Goal: Transaction & Acquisition: Book appointment/travel/reservation

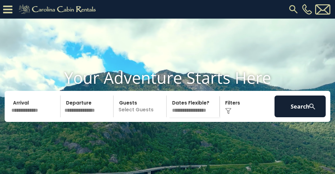
click at [22, 117] on input "text" at bounding box center [34, 106] width 51 height 22
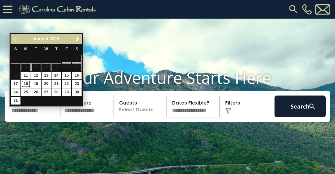
click at [24, 85] on link "18" at bounding box center [26, 84] width 10 height 8
type input "*******"
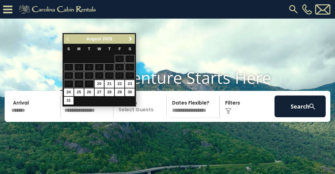
click at [130, 40] on span "Next" at bounding box center [130, 39] width 5 height 5
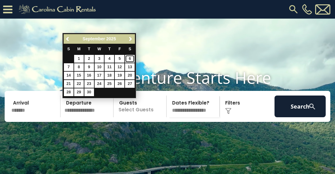
click at [128, 58] on link "6" at bounding box center [130, 59] width 10 height 8
type input "******"
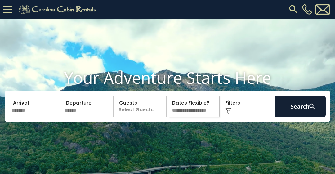
click at [136, 115] on p "Select Guests" at bounding box center [140, 106] width 51 height 22
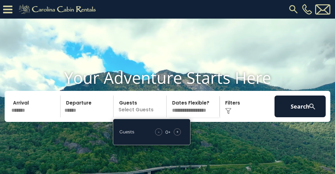
click at [176, 135] on span "+" at bounding box center [177, 132] width 2 height 6
click at [177, 135] on span "+" at bounding box center [177, 132] width 2 height 6
click at [193, 117] on select "**********" at bounding box center [193, 106] width 51 height 22
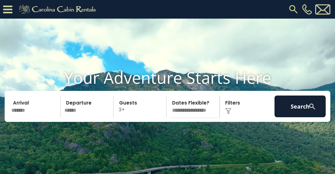
select select "*"
click at [168, 106] on select "**********" at bounding box center [193, 106] width 51 height 22
click at [230, 114] on img at bounding box center [228, 111] width 6 height 6
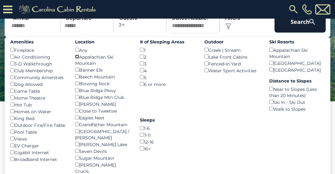
scroll to position [67, 0]
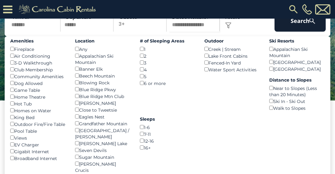
click at [53, 114] on div "Homes on Water ()" at bounding box center [37, 110] width 55 height 7
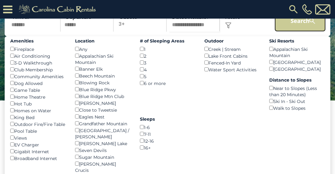
click at [303, 32] on button "Search" at bounding box center [299, 21] width 51 height 22
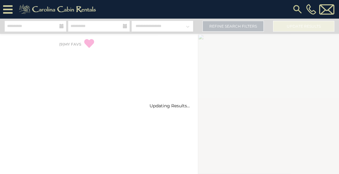
select select "*"
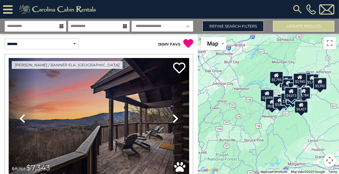
click at [183, 41] on icon at bounding box center [188, 43] width 10 height 10
click at [167, 44] on link "( 9 ) MY FAVS" at bounding box center [169, 44] width 22 height 5
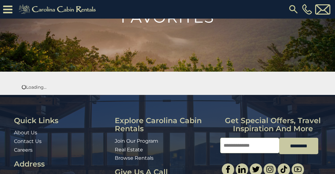
scroll to position [56, 0]
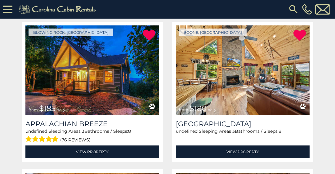
scroll to position [117, 0]
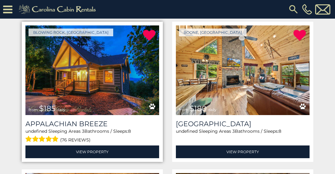
click at [108, 71] on img at bounding box center [92, 70] width 134 height 90
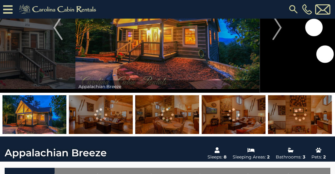
click at [111, 122] on img at bounding box center [101, 114] width 64 height 39
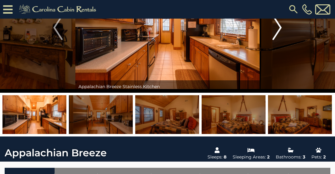
click at [274, 34] on img "Next" at bounding box center [276, 27] width 9 height 25
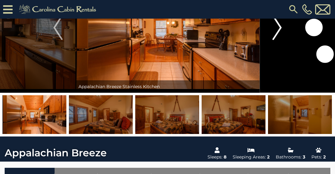
click at [273, 38] on img "Next" at bounding box center [276, 27] width 9 height 25
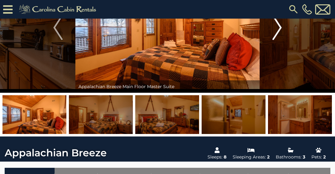
click at [275, 37] on img "Next" at bounding box center [276, 27] width 9 height 25
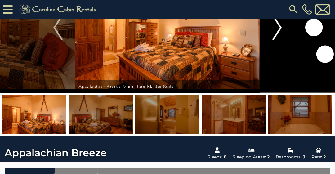
click at [276, 38] on img "Next" at bounding box center [276, 27] width 9 height 25
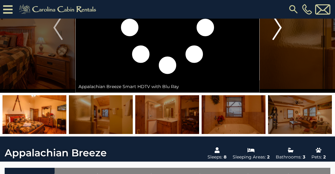
click at [279, 35] on img "Next" at bounding box center [276, 27] width 9 height 25
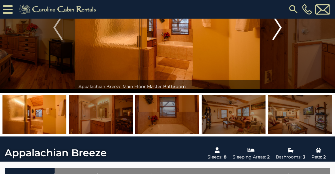
click at [286, 35] on button "Next" at bounding box center [276, 27] width 35 height 130
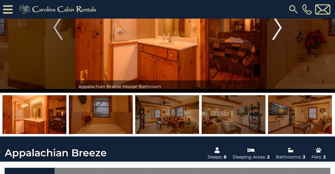
click at [280, 38] on img "Next" at bounding box center [276, 27] width 9 height 25
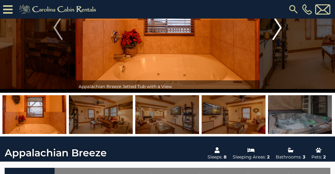
click at [281, 36] on button "Next" at bounding box center [276, 27] width 35 height 130
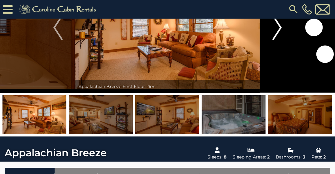
click at [282, 34] on button "Next" at bounding box center [276, 27] width 35 height 130
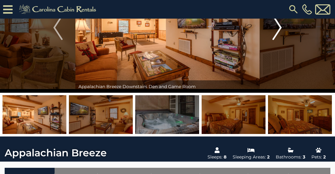
click at [280, 35] on img "Next" at bounding box center [276, 27] width 9 height 25
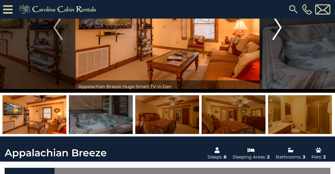
click at [278, 35] on img "Next" at bounding box center [276, 27] width 9 height 25
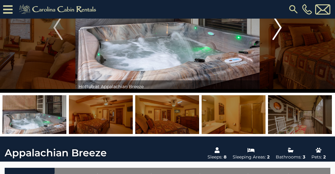
click at [275, 35] on img "Next" at bounding box center [276, 27] width 9 height 25
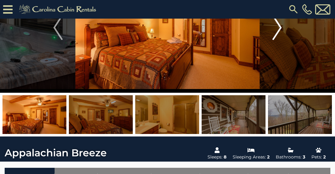
click at [274, 35] on img "Next" at bounding box center [276, 27] width 9 height 25
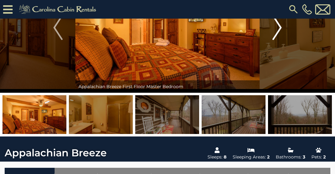
click at [278, 34] on img "Next" at bounding box center [276, 27] width 9 height 25
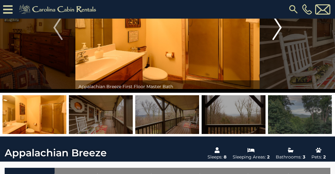
click at [277, 34] on img "Next" at bounding box center [276, 27] width 9 height 25
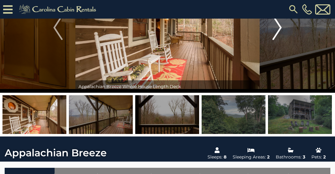
click at [279, 33] on img "Next" at bounding box center [276, 27] width 9 height 25
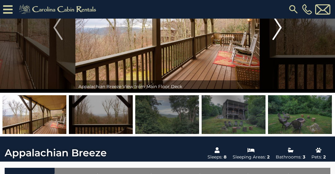
click at [277, 33] on img "Next" at bounding box center [276, 27] width 9 height 25
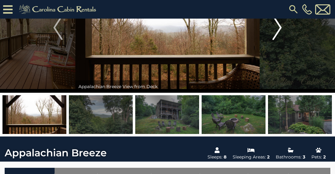
click at [281, 33] on img "Next" at bounding box center [276, 27] width 9 height 25
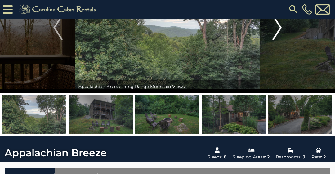
click at [279, 33] on img "Next" at bounding box center [276, 27] width 9 height 25
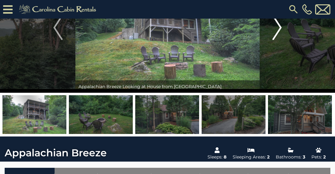
click at [279, 33] on img "Next" at bounding box center [276, 27] width 9 height 25
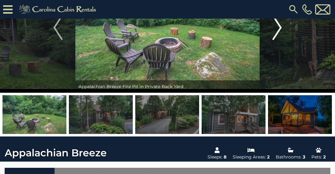
click at [282, 33] on button "Next" at bounding box center [276, 27] width 35 height 130
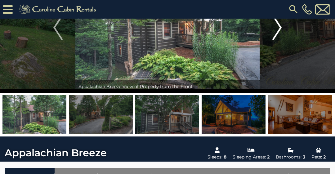
click at [283, 33] on button "Next" at bounding box center [276, 27] width 35 height 130
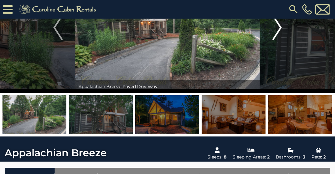
click at [281, 33] on img "Next" at bounding box center [276, 27] width 9 height 25
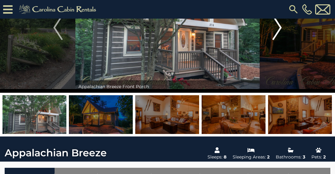
click at [278, 34] on img "Next" at bounding box center [276, 27] width 9 height 25
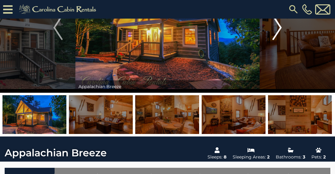
click at [279, 34] on img "Next" at bounding box center [276, 27] width 9 height 25
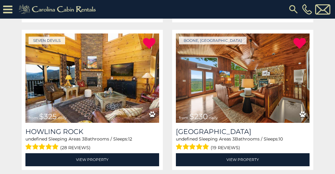
scroll to position [554, 0]
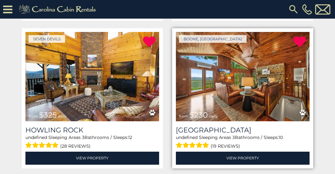
click at [249, 82] on img at bounding box center [243, 77] width 134 height 90
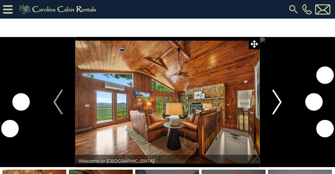
click at [277, 113] on img "Next" at bounding box center [276, 102] width 9 height 25
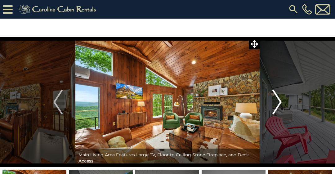
click at [272, 97] on img "Next" at bounding box center [276, 102] width 9 height 25
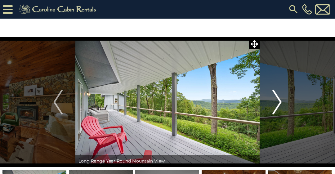
click at [274, 103] on img "Next" at bounding box center [276, 102] width 9 height 25
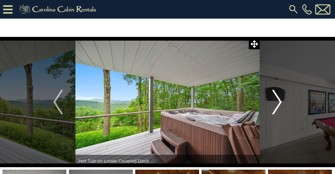
click at [278, 101] on img "Next" at bounding box center [276, 102] width 9 height 25
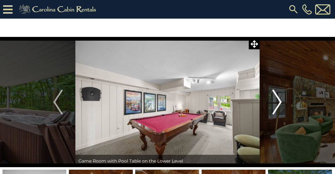
click at [280, 104] on img "Next" at bounding box center [276, 102] width 9 height 25
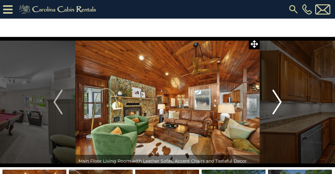
click at [280, 102] on img "Next" at bounding box center [276, 102] width 9 height 25
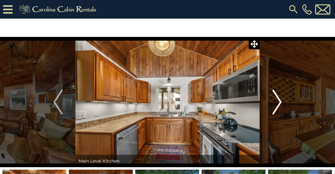
click at [281, 100] on button "Next" at bounding box center [276, 102] width 35 height 130
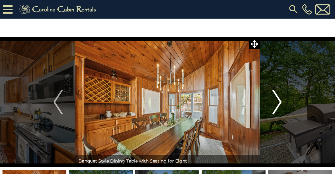
click at [283, 100] on button "Next" at bounding box center [276, 102] width 35 height 130
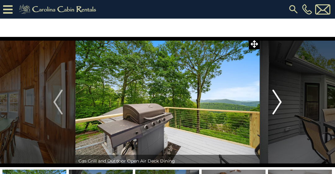
click at [282, 98] on button "Next" at bounding box center [276, 102] width 35 height 130
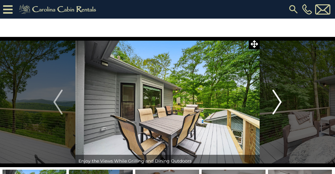
click at [282, 98] on button "Next" at bounding box center [276, 102] width 35 height 130
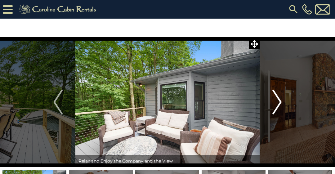
click at [282, 99] on button "Next" at bounding box center [276, 102] width 35 height 130
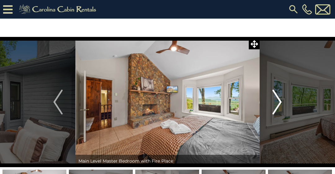
click at [280, 101] on img "Next" at bounding box center [276, 102] width 9 height 25
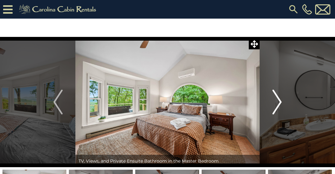
click at [283, 99] on button "Next" at bounding box center [276, 102] width 35 height 130
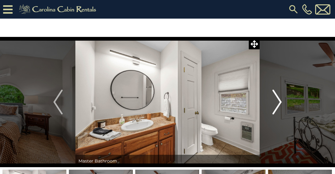
click at [280, 99] on img "Next" at bounding box center [276, 102] width 9 height 25
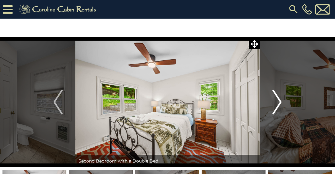
click at [279, 100] on img "Next" at bounding box center [276, 102] width 9 height 25
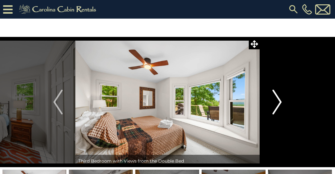
click at [280, 101] on img "Next" at bounding box center [276, 102] width 9 height 25
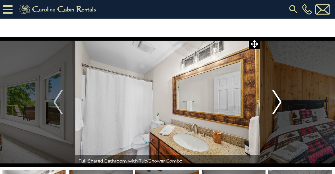
click at [283, 101] on button "Next" at bounding box center [276, 102] width 35 height 130
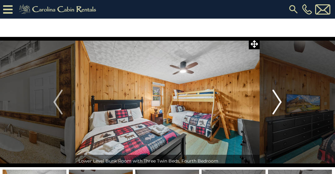
click at [278, 102] on img "Next" at bounding box center [276, 102] width 9 height 25
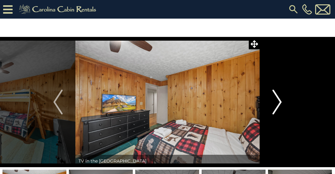
click at [283, 109] on button "Next" at bounding box center [276, 102] width 35 height 130
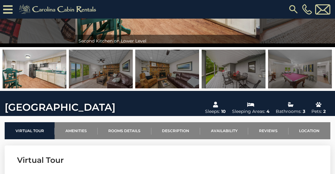
scroll to position [121, 0]
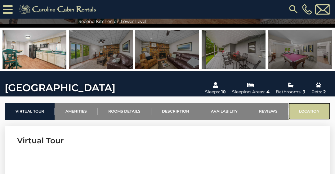
click at [303, 115] on link "Location" at bounding box center [309, 111] width 42 height 17
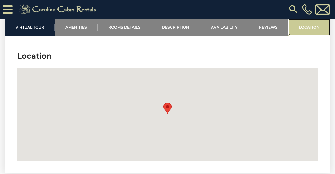
scroll to position [1483, 0]
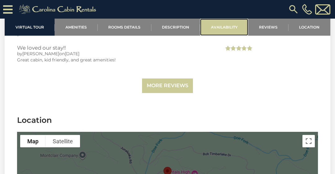
click at [224, 33] on link "Availability" at bounding box center [224, 27] width 48 height 17
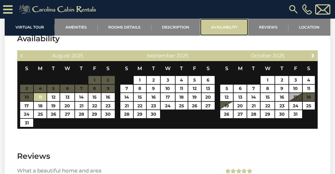
scroll to position [1193, 0]
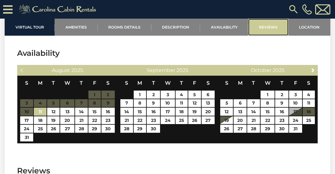
click at [268, 31] on link "Reviews" at bounding box center [268, 27] width 40 height 17
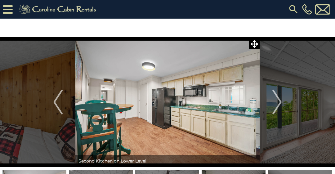
scroll to position [2, 0]
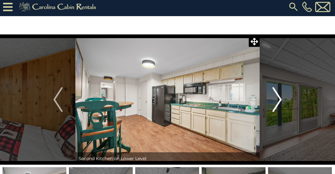
click at [278, 97] on img "Next" at bounding box center [276, 99] width 9 height 25
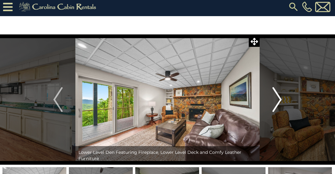
click at [279, 102] on img "Next" at bounding box center [276, 99] width 9 height 25
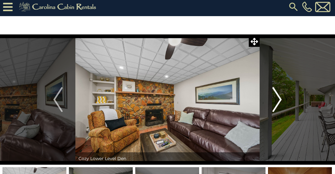
click at [278, 102] on img "Next" at bounding box center [276, 99] width 9 height 25
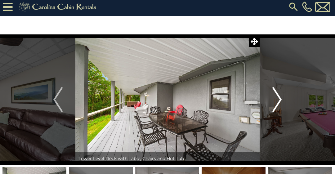
click at [280, 103] on img "Next" at bounding box center [276, 99] width 9 height 25
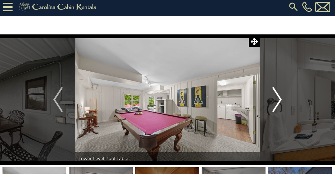
click at [277, 102] on img "Next" at bounding box center [276, 99] width 9 height 25
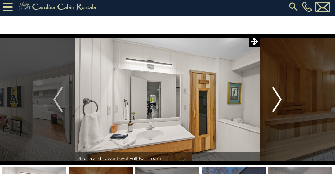
click at [275, 104] on img "Next" at bounding box center [276, 99] width 9 height 25
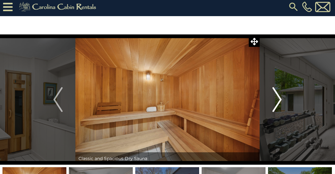
click at [279, 101] on img "Next" at bounding box center [276, 99] width 9 height 25
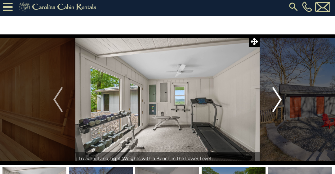
click at [278, 102] on img "Next" at bounding box center [276, 99] width 9 height 25
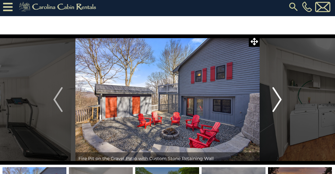
click at [278, 103] on img "Next" at bounding box center [276, 99] width 9 height 25
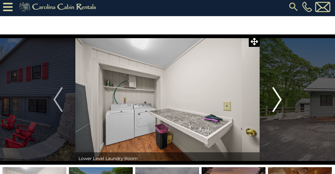
click at [282, 101] on button "Next" at bounding box center [276, 99] width 35 height 130
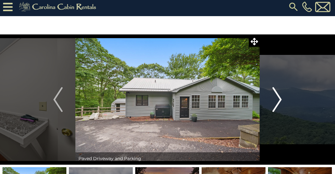
click at [280, 100] on img "Next" at bounding box center [276, 99] width 9 height 25
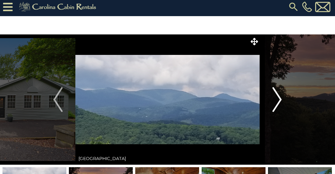
click at [276, 102] on img "Next" at bounding box center [276, 99] width 9 height 25
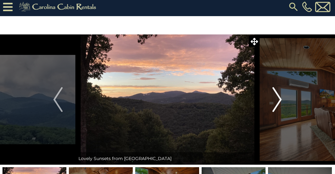
click at [277, 99] on img "Next" at bounding box center [276, 99] width 9 height 25
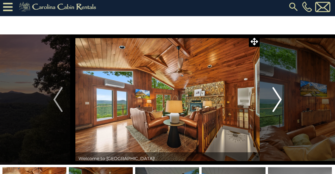
click at [278, 106] on img "Next" at bounding box center [276, 99] width 9 height 25
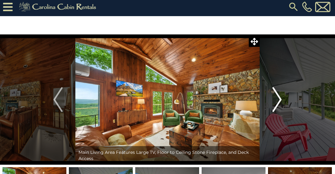
click at [277, 101] on img "Next" at bounding box center [276, 99] width 9 height 25
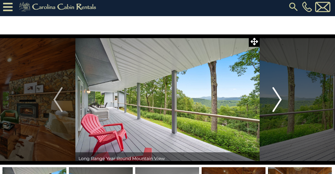
click at [275, 98] on img "Next" at bounding box center [276, 99] width 9 height 25
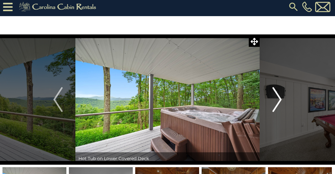
click at [274, 101] on img "Next" at bounding box center [276, 99] width 9 height 25
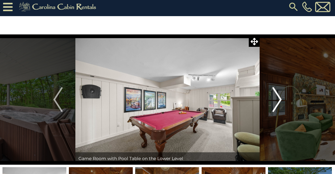
click at [275, 101] on img "Next" at bounding box center [276, 99] width 9 height 25
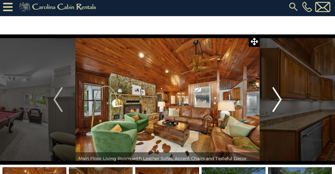
click at [278, 102] on img "Next" at bounding box center [276, 99] width 9 height 25
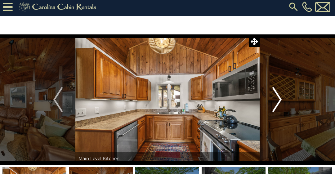
click at [273, 97] on img "Next" at bounding box center [276, 99] width 9 height 25
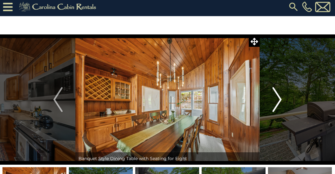
click at [276, 99] on img "Next" at bounding box center [276, 99] width 9 height 25
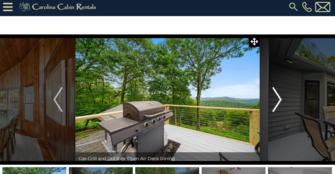
click at [278, 100] on img "Next" at bounding box center [276, 99] width 9 height 25
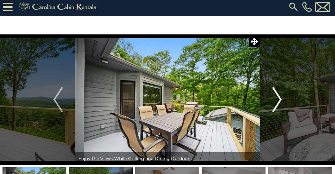
click at [278, 99] on img "Next" at bounding box center [276, 99] width 9 height 25
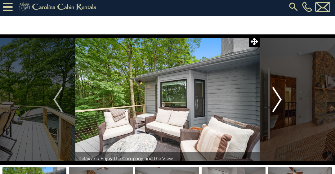
click at [277, 99] on img "Next" at bounding box center [276, 99] width 9 height 25
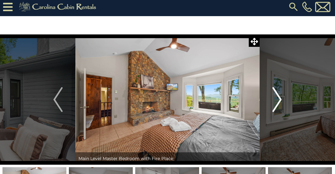
click at [271, 97] on button "Next" at bounding box center [276, 99] width 35 height 130
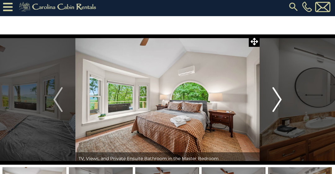
click at [272, 97] on button "Next" at bounding box center [276, 99] width 35 height 130
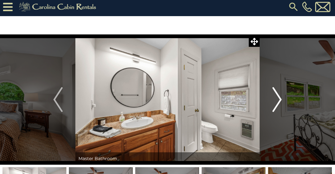
click at [276, 101] on img "Next" at bounding box center [276, 99] width 9 height 25
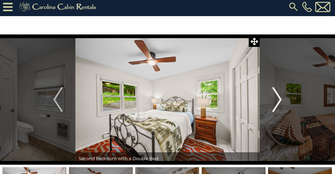
click at [277, 95] on img "Next" at bounding box center [276, 99] width 9 height 25
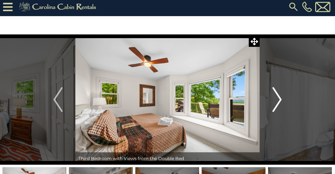
click at [275, 98] on img "Next" at bounding box center [276, 99] width 9 height 25
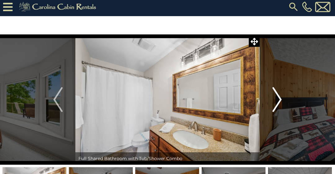
click at [272, 97] on img "Next" at bounding box center [276, 99] width 9 height 25
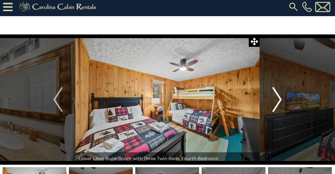
click at [275, 99] on img "Next" at bounding box center [276, 99] width 9 height 25
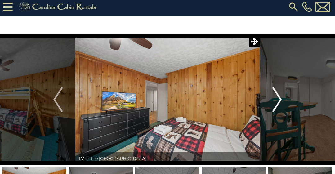
click at [278, 97] on img "Next" at bounding box center [276, 99] width 9 height 25
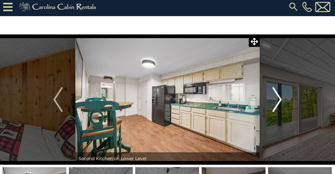
click at [280, 96] on img "Next" at bounding box center [276, 99] width 9 height 25
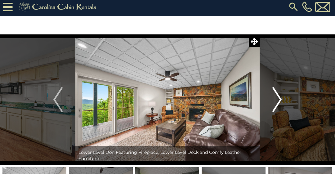
click at [278, 98] on img "Next" at bounding box center [276, 99] width 9 height 25
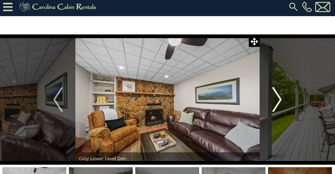
click at [273, 99] on img "Next" at bounding box center [276, 99] width 9 height 25
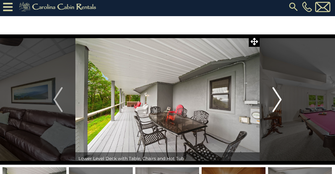
click at [276, 97] on img "Next" at bounding box center [276, 99] width 9 height 25
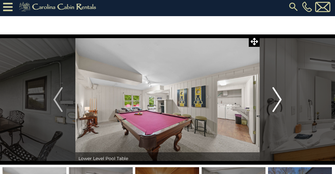
click at [277, 98] on img "Next" at bounding box center [276, 99] width 9 height 25
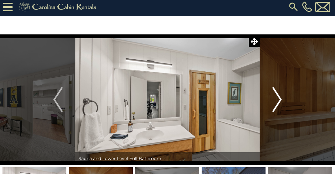
click at [275, 97] on img "Next" at bounding box center [276, 99] width 9 height 25
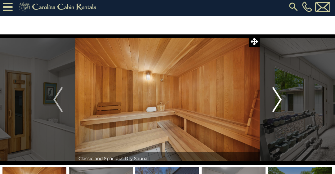
click at [277, 96] on img "Next" at bounding box center [276, 99] width 9 height 25
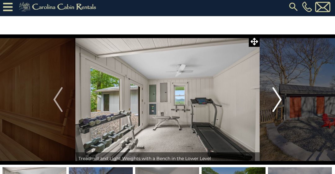
click at [275, 97] on img "Next" at bounding box center [276, 99] width 9 height 25
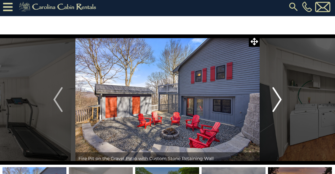
click at [277, 96] on img "Next" at bounding box center [276, 99] width 9 height 25
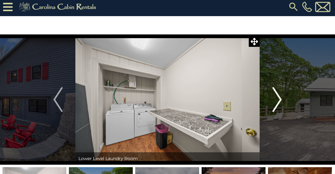
click at [277, 97] on img "Next" at bounding box center [276, 99] width 9 height 25
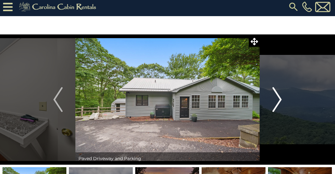
click at [276, 98] on img "Next" at bounding box center [276, 99] width 9 height 25
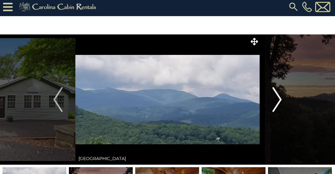
click at [277, 99] on img "Next" at bounding box center [276, 99] width 9 height 25
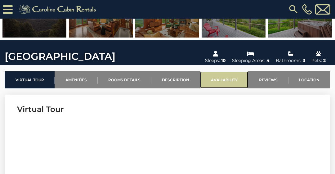
click at [225, 74] on link "Availability" at bounding box center [224, 79] width 48 height 17
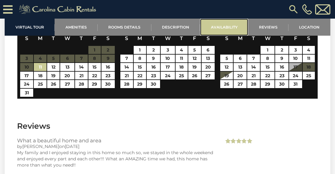
scroll to position [1258, 0]
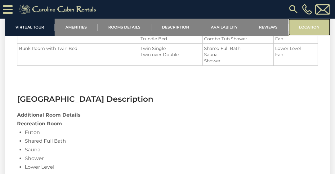
click at [314, 33] on link "Location" at bounding box center [309, 27] width 42 height 17
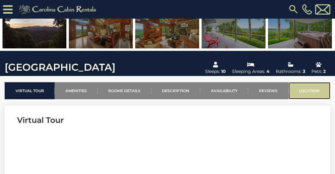
scroll to position [142, 0]
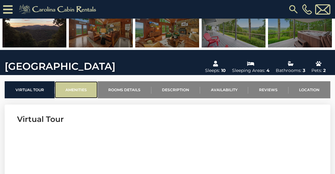
click at [74, 96] on link "Amenities" at bounding box center [76, 89] width 43 height 17
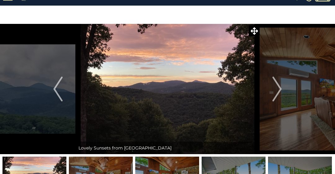
scroll to position [14, 0]
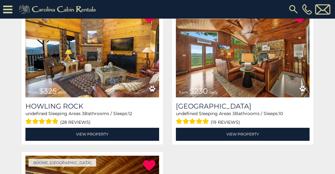
scroll to position [577, 0]
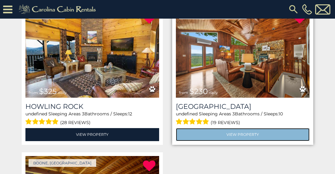
click at [253, 136] on link "View Property" at bounding box center [243, 134] width 134 height 13
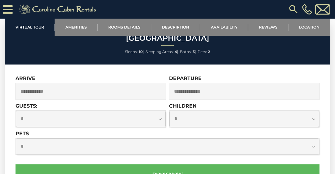
scroll to position [1638, 0]
click at [78, 99] on input "text" at bounding box center [90, 91] width 150 height 17
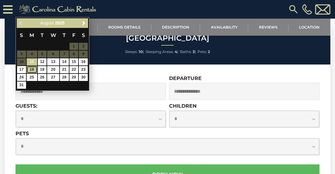
click at [31, 71] on link "18" at bounding box center [32, 69] width 11 height 7
type input "**********"
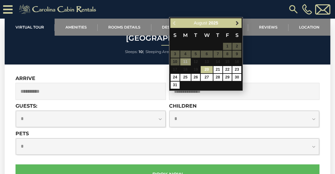
click at [237, 24] on span "Next" at bounding box center [237, 23] width 5 height 5
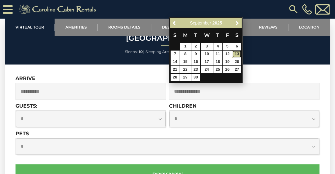
click at [238, 55] on link "13" at bounding box center [236, 54] width 9 height 7
type input "**********"
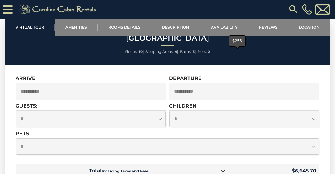
click at [156, 127] on select "**********" at bounding box center [91, 119] width 150 height 16
select select "*"
click at [16, 118] on select "**********" at bounding box center [91, 119] width 150 height 16
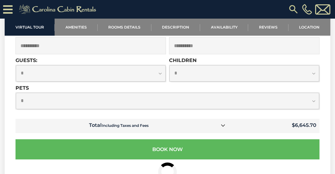
scroll to position [1684, 0]
click at [309, 109] on select "**********" at bounding box center [167, 101] width 303 height 16
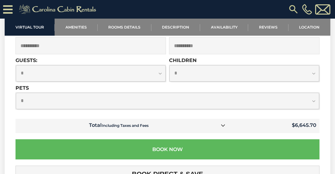
click at [16, 100] on select "**********" at bounding box center [167, 101] width 303 height 16
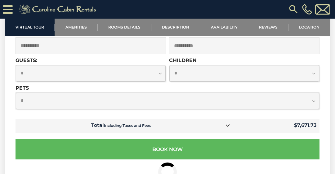
click at [311, 108] on select "**********" at bounding box center [167, 101] width 303 height 16
select select "*"
click at [16, 100] on select "**********" at bounding box center [167, 101] width 303 height 16
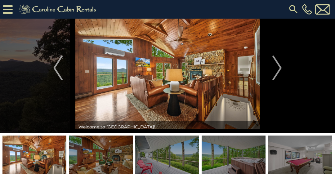
scroll to position [0, 0]
